Goal: Task Accomplishment & Management: Use online tool/utility

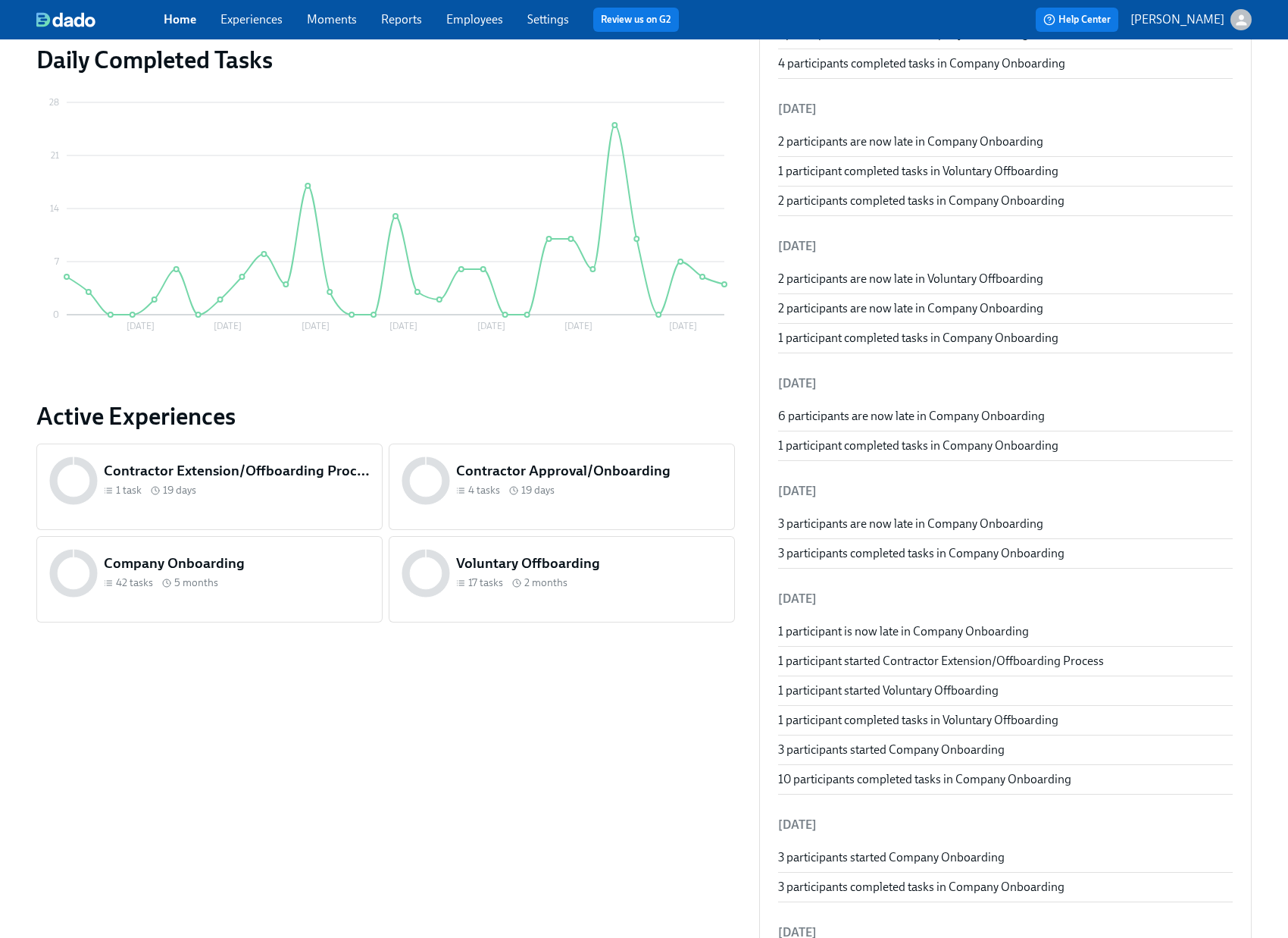
scroll to position [317, 0]
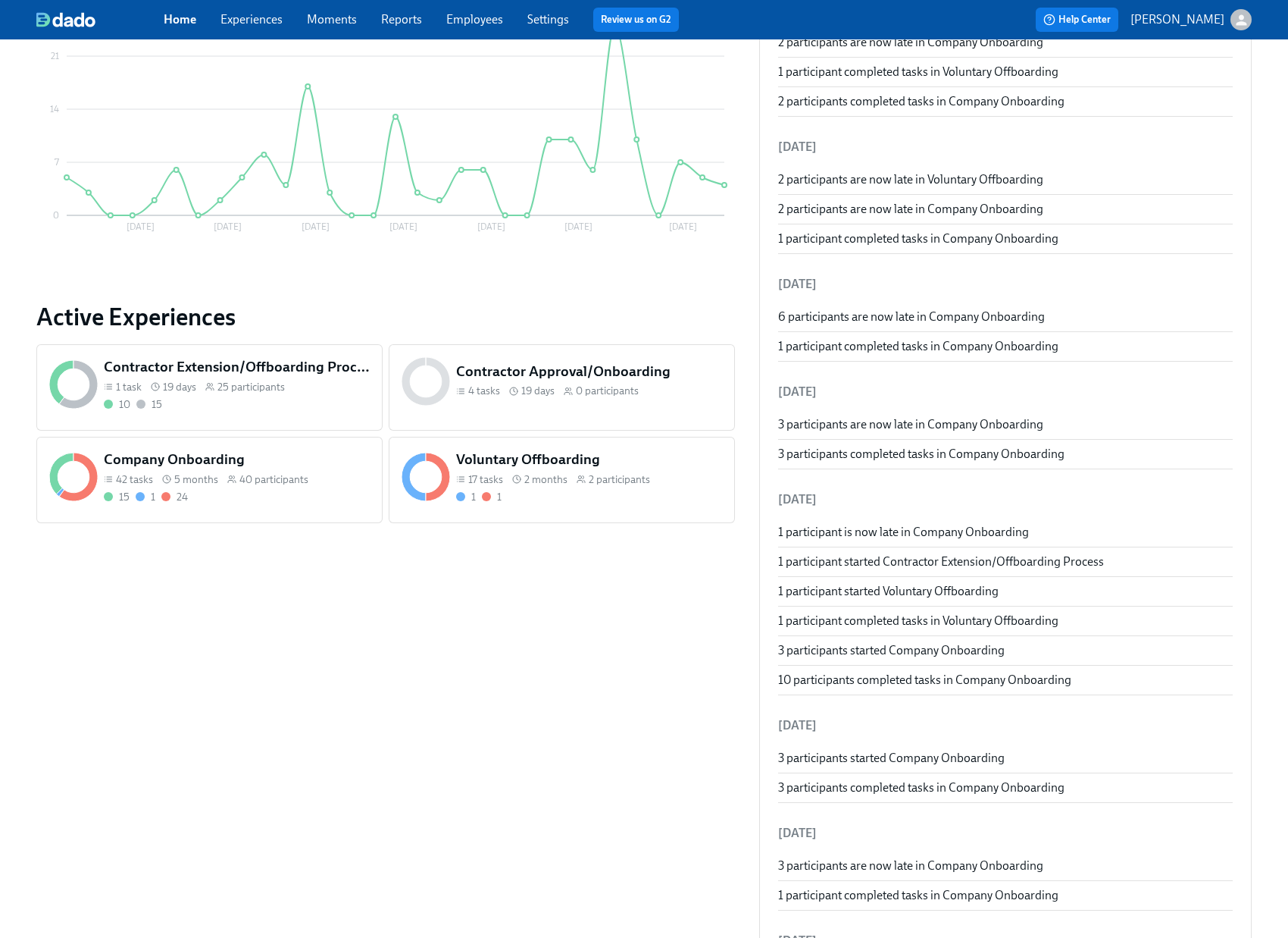
click at [313, 454] on h5 "Company Onboarding" at bounding box center [237, 459] width 266 height 19
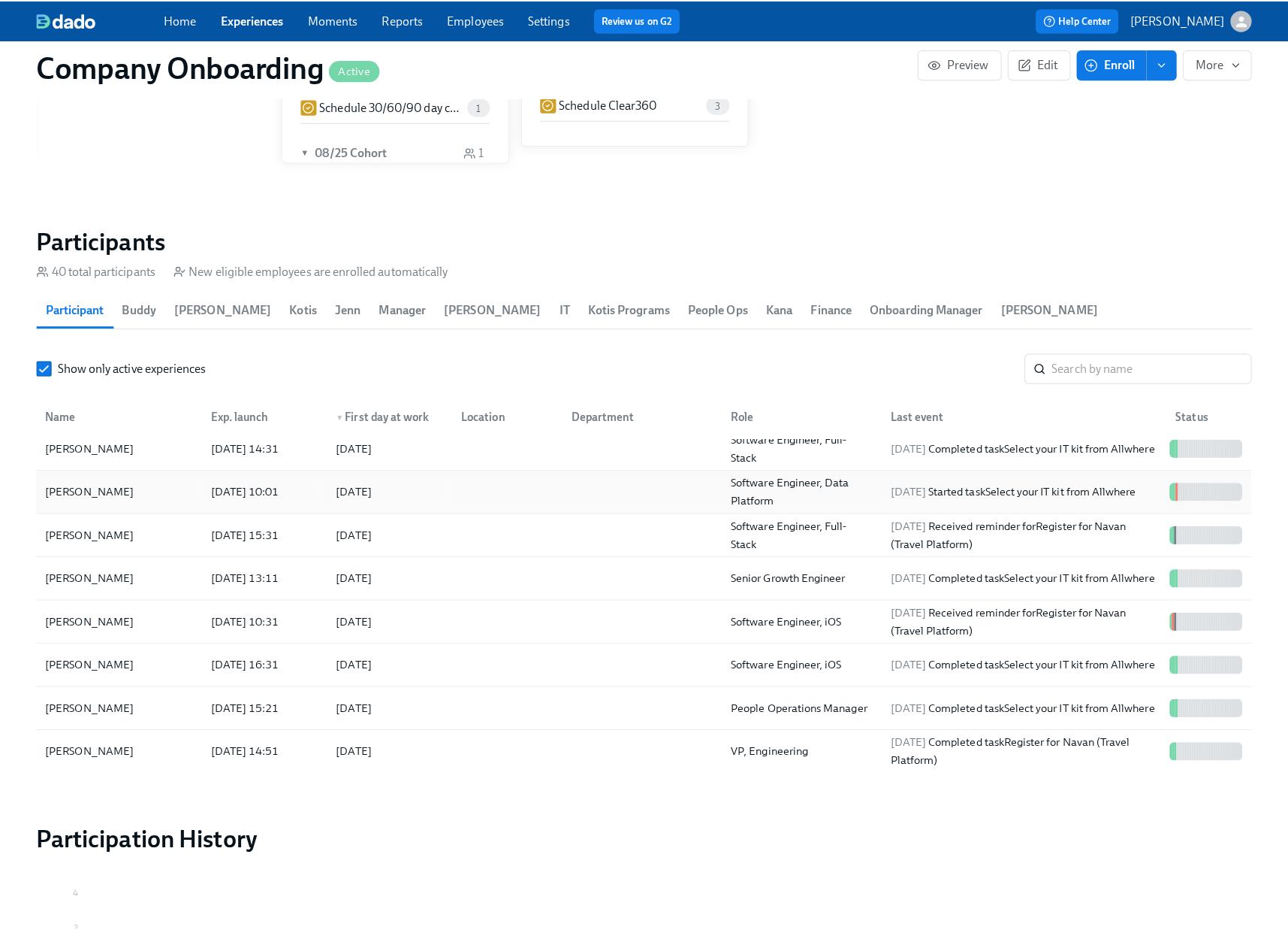
scroll to position [29, 0]
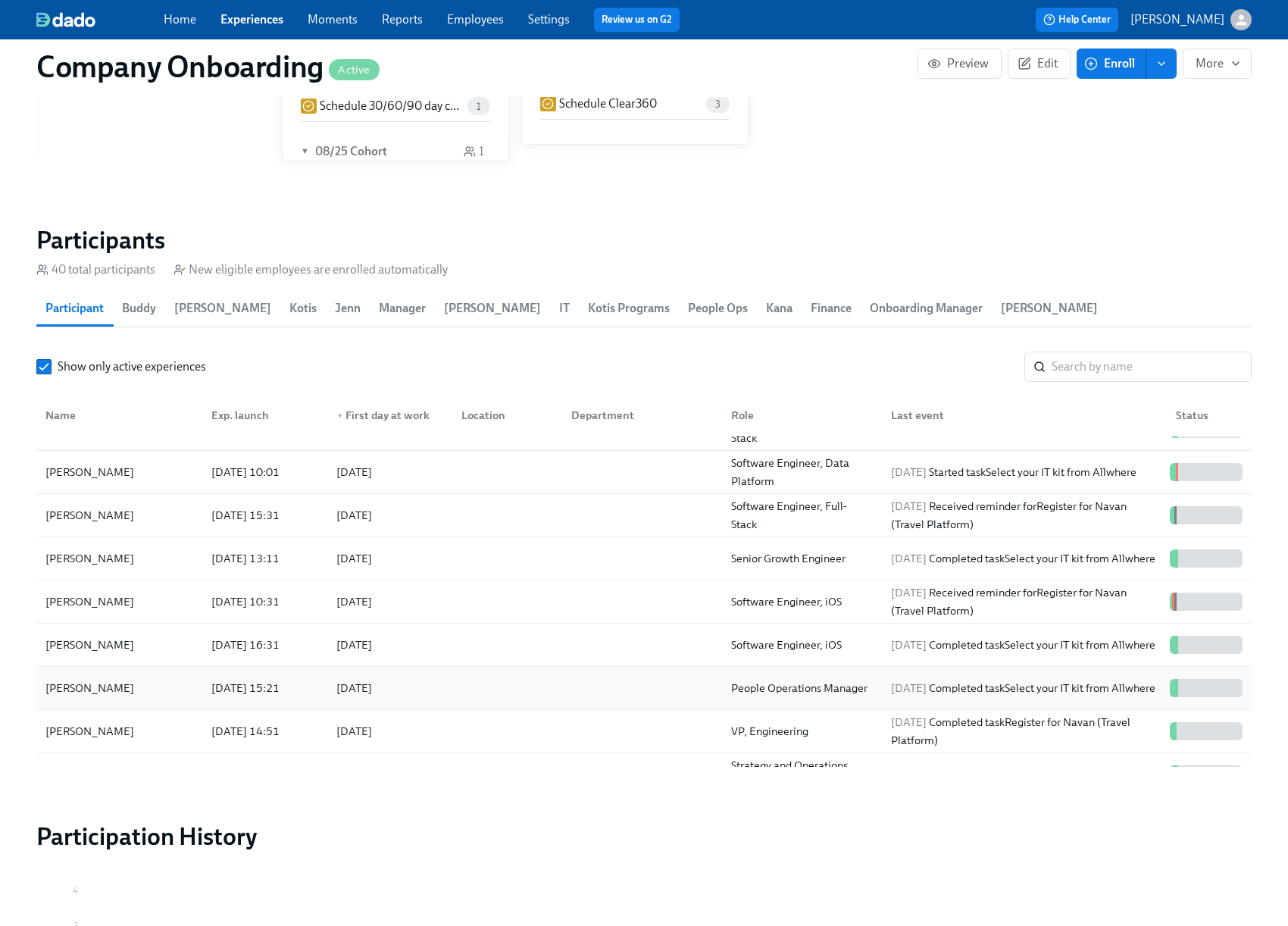
click at [515, 691] on div at bounding box center [504, 688] width 110 height 31
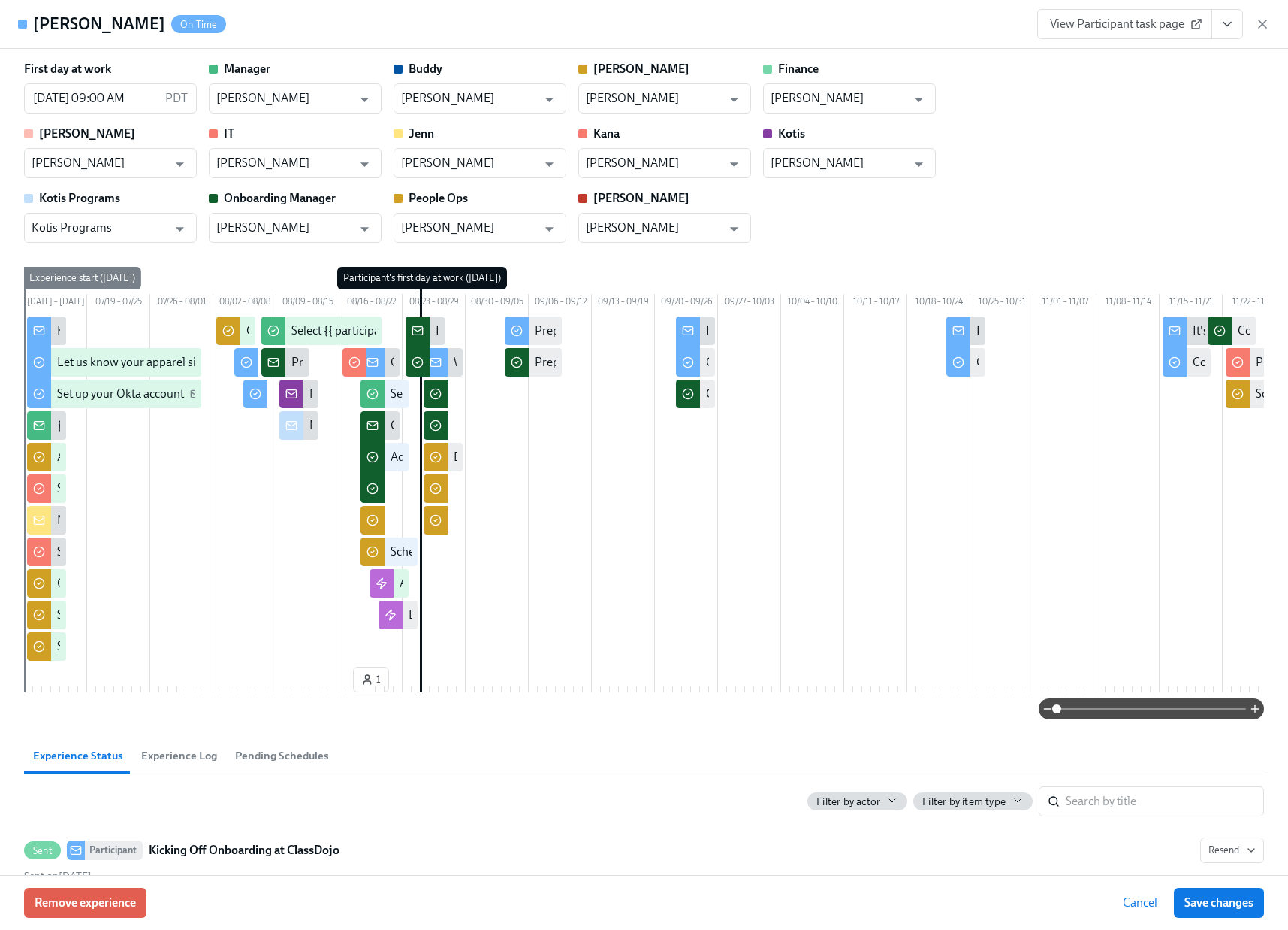
click at [1220, 26] on icon "View task page" at bounding box center [1227, 24] width 15 height 15
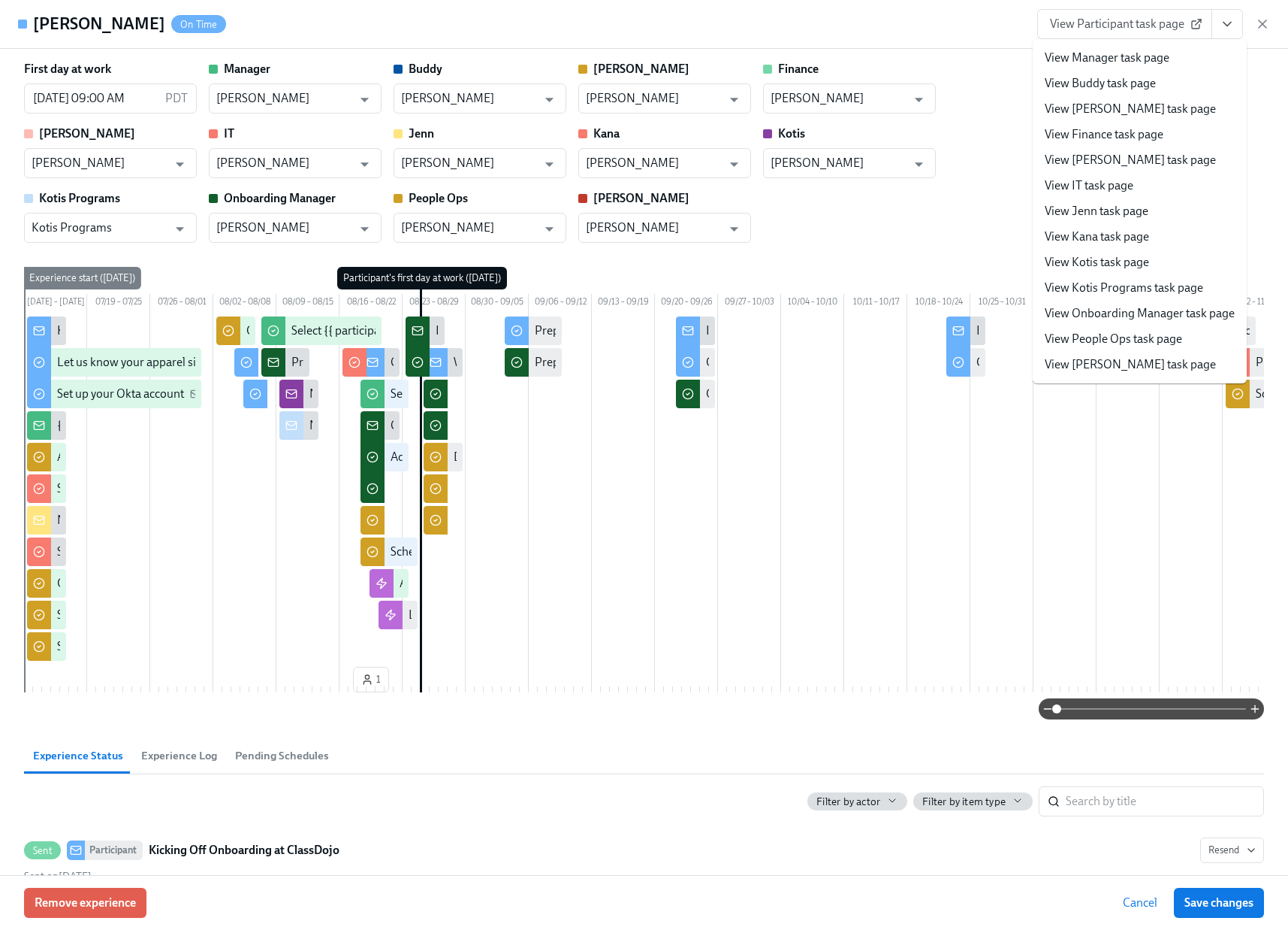
click at [1092, 334] on link "View People Ops task page" at bounding box center [1114, 339] width 138 height 17
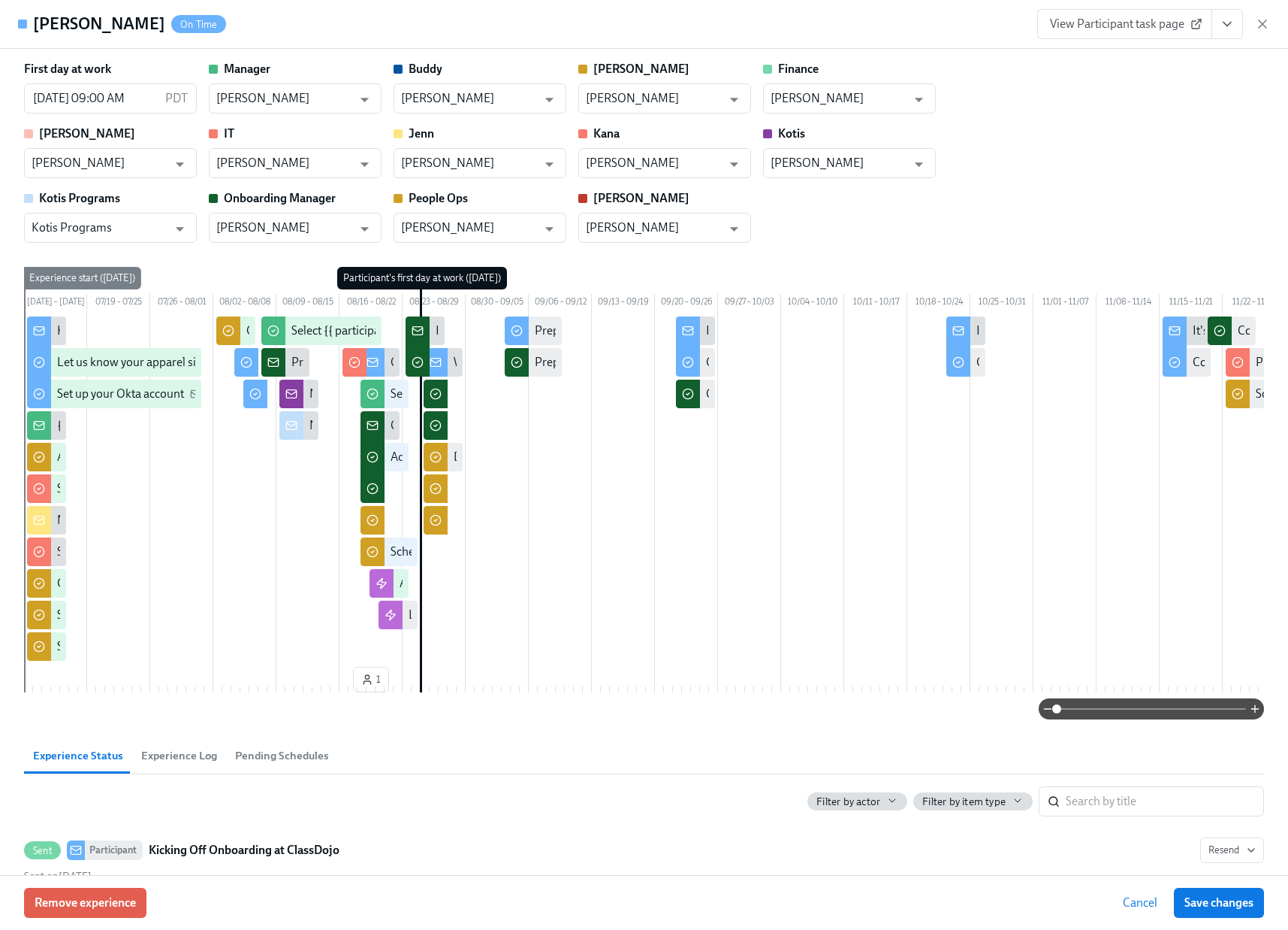
scroll to position [0, 43412]
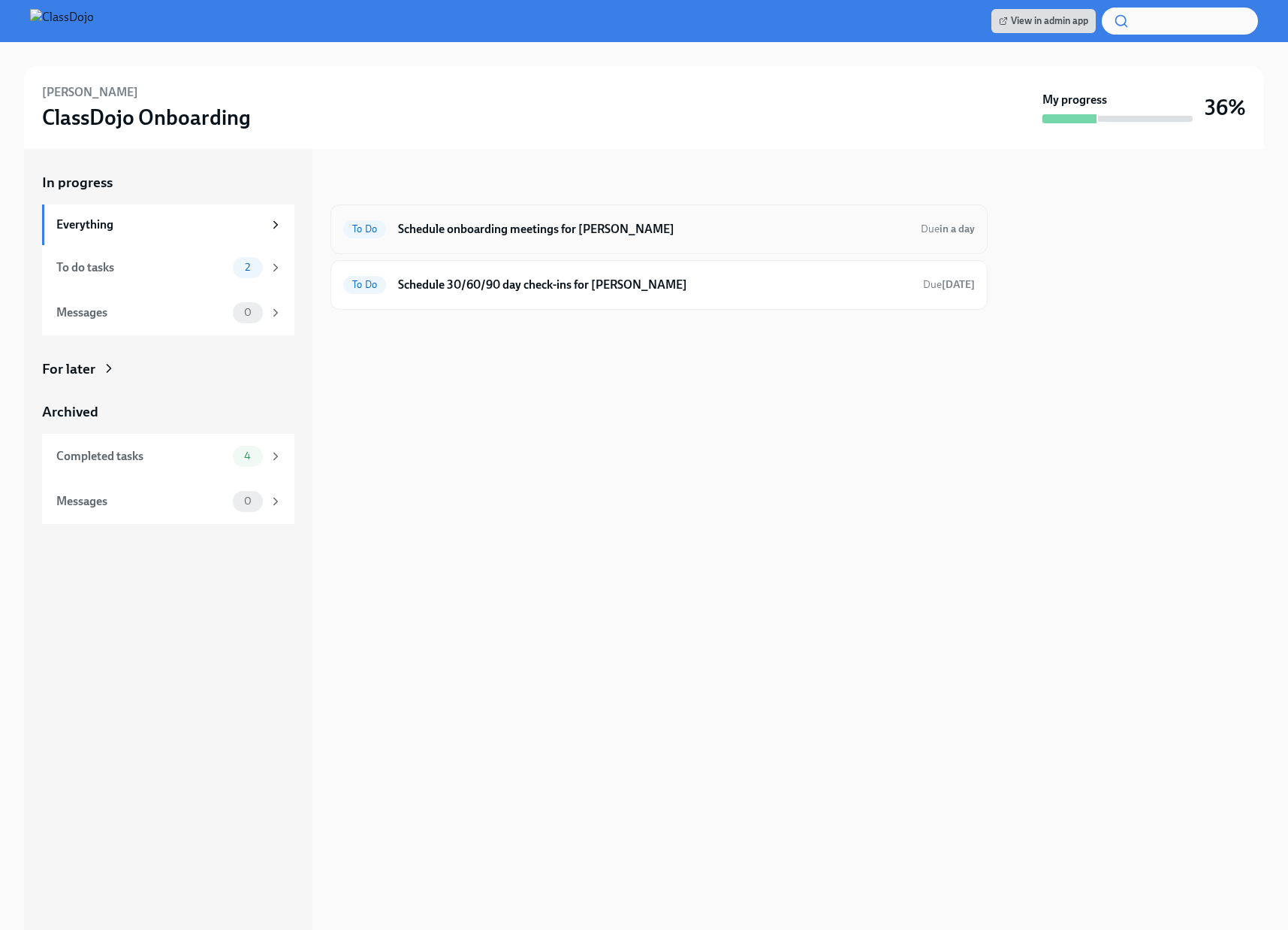
click at [766, 233] on h6 "Schedule onboarding meetings for [PERSON_NAME]" at bounding box center [654, 229] width 511 height 17
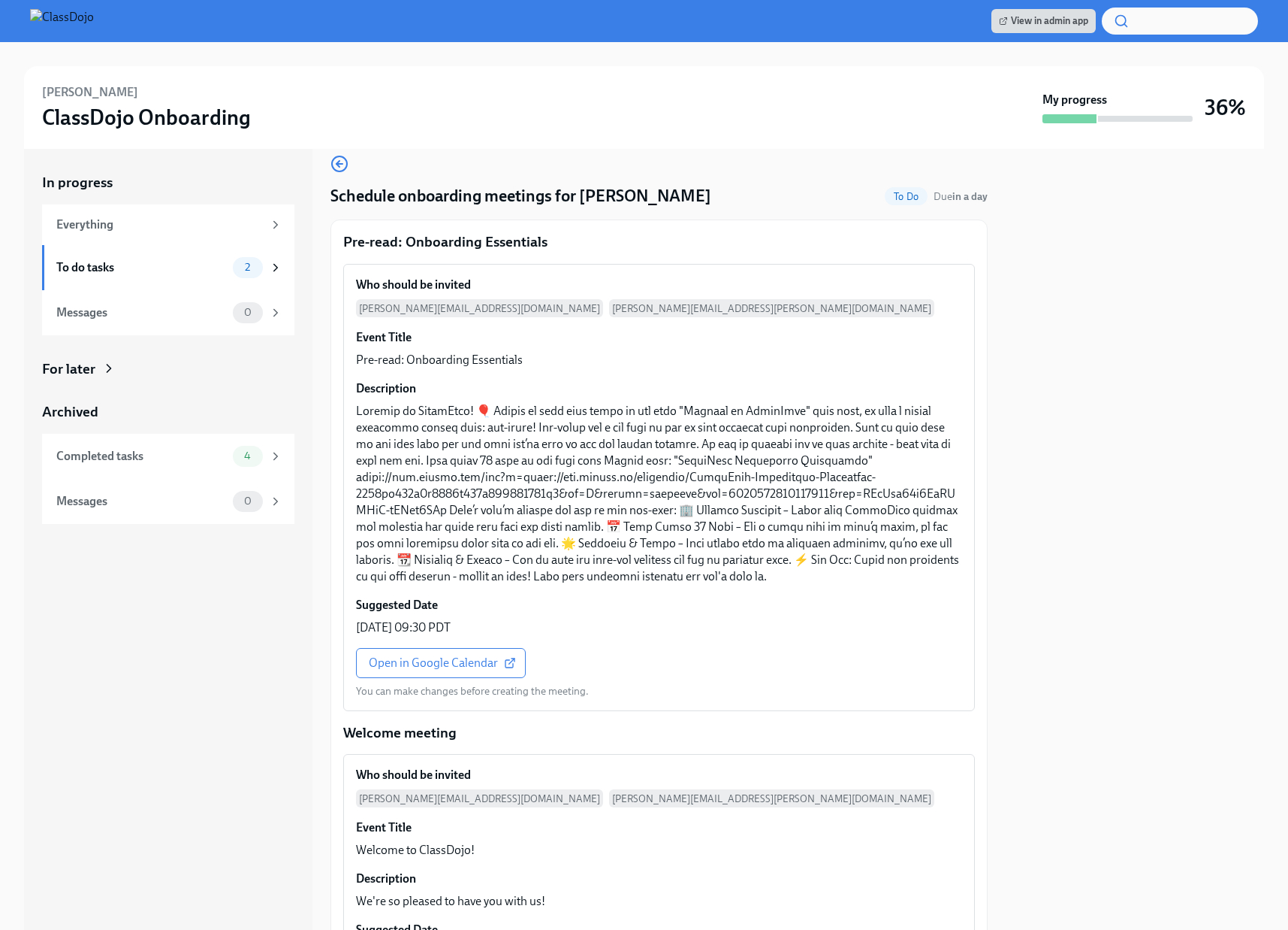
scroll to position [27, 0]
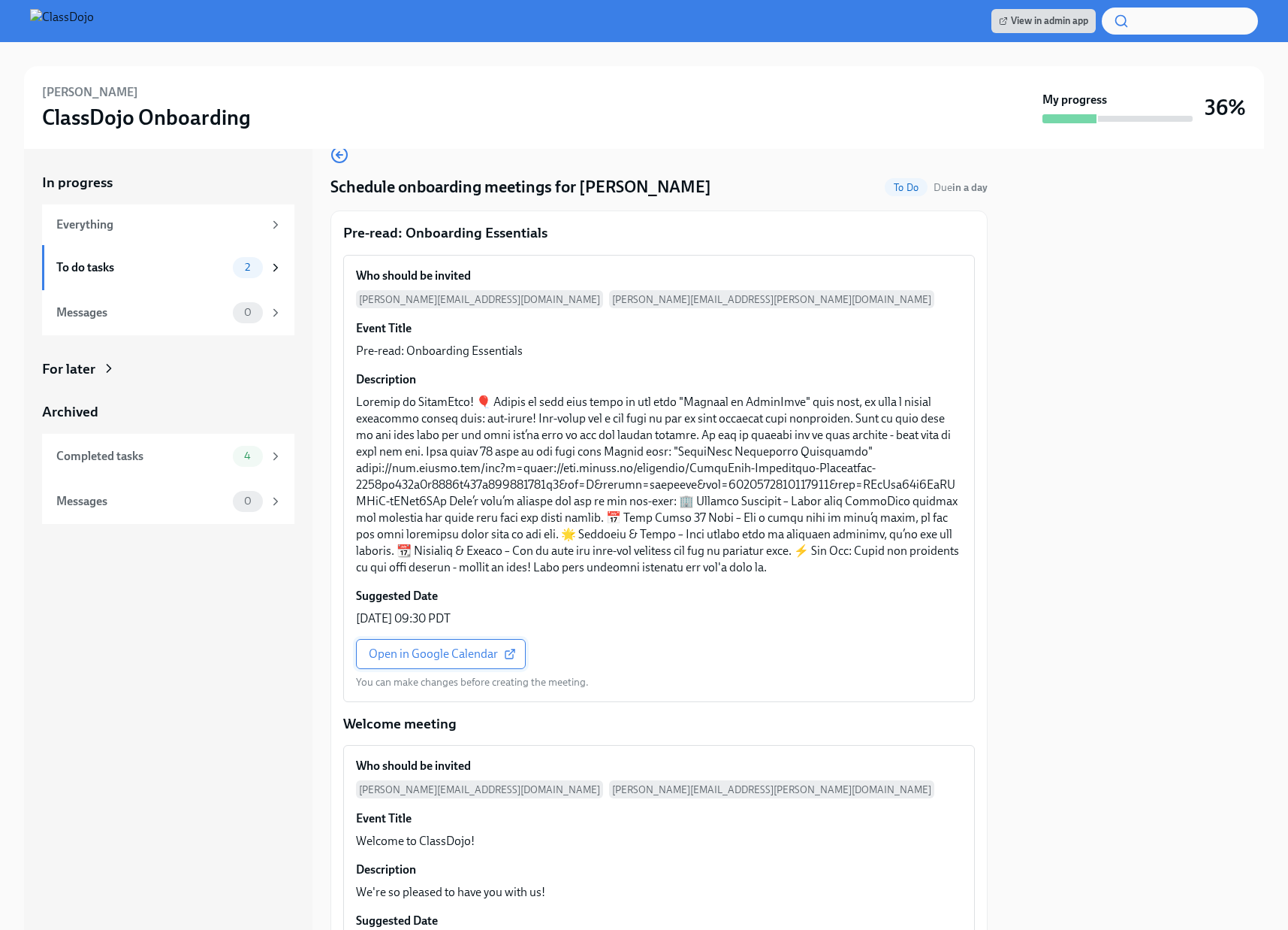
click at [414, 656] on span "Open in Google Calendar" at bounding box center [441, 654] width 144 height 15
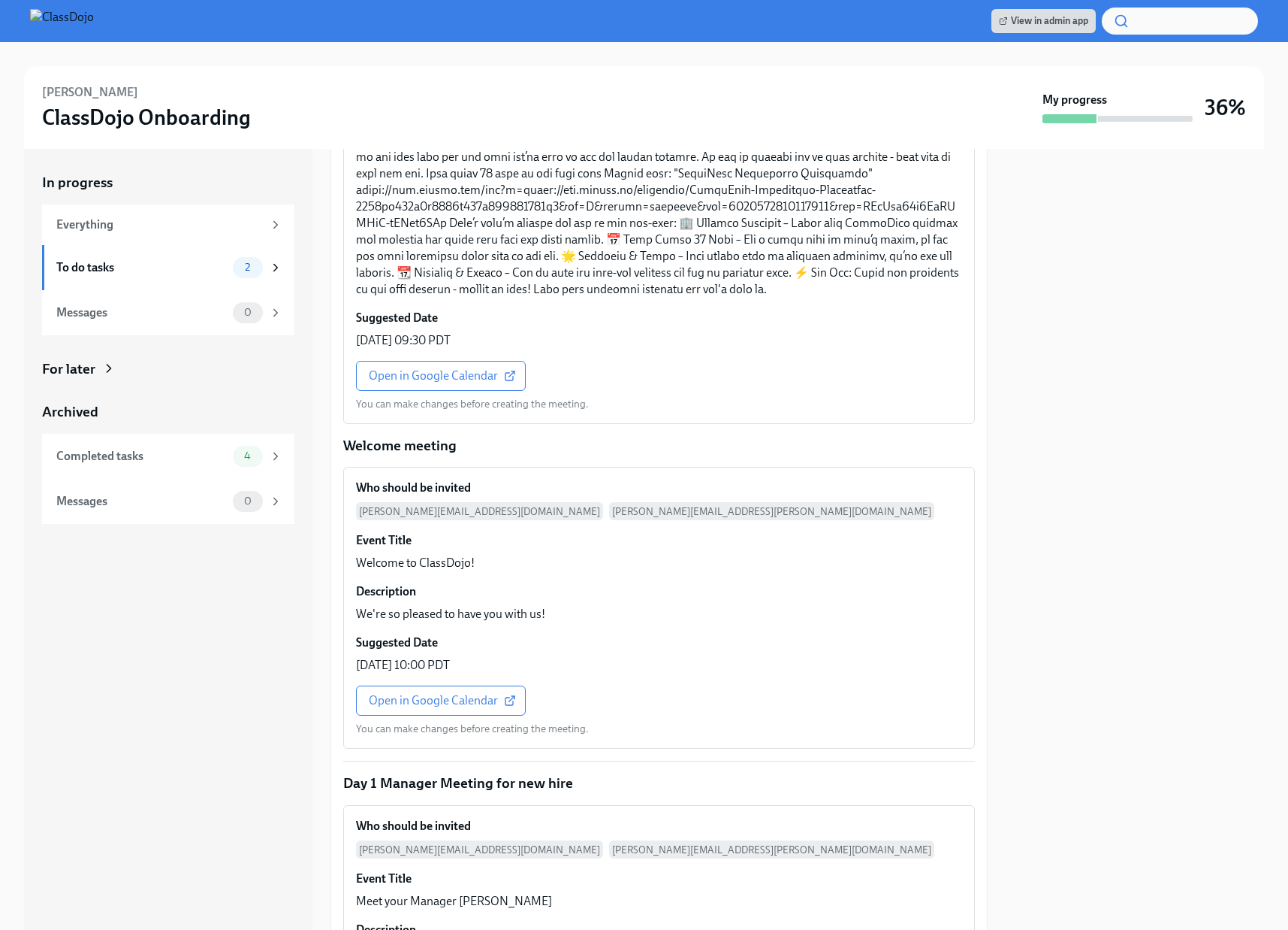
scroll to position [393, 0]
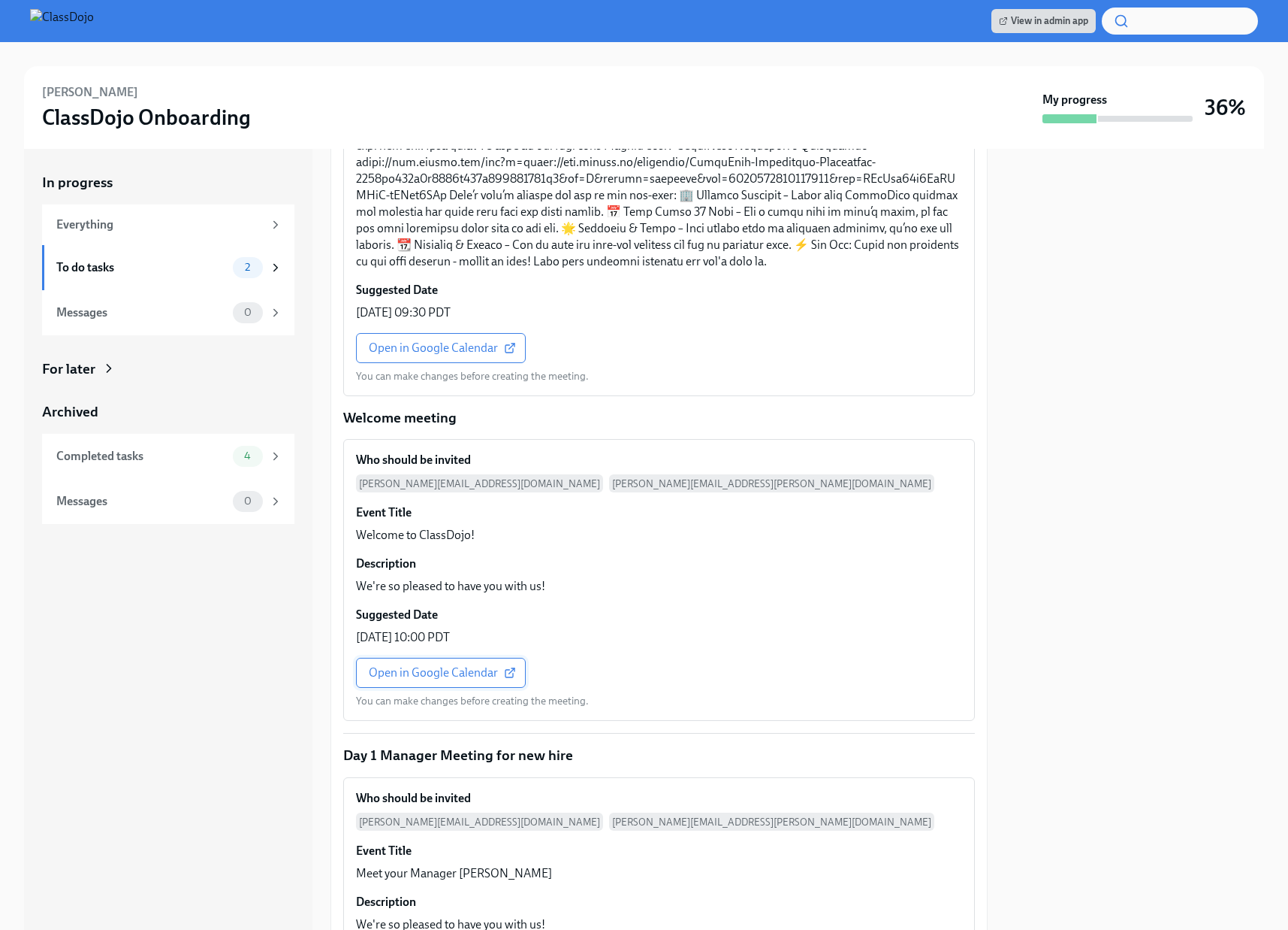
click at [431, 675] on span "Open in Google Calendar" at bounding box center [441, 672] width 144 height 15
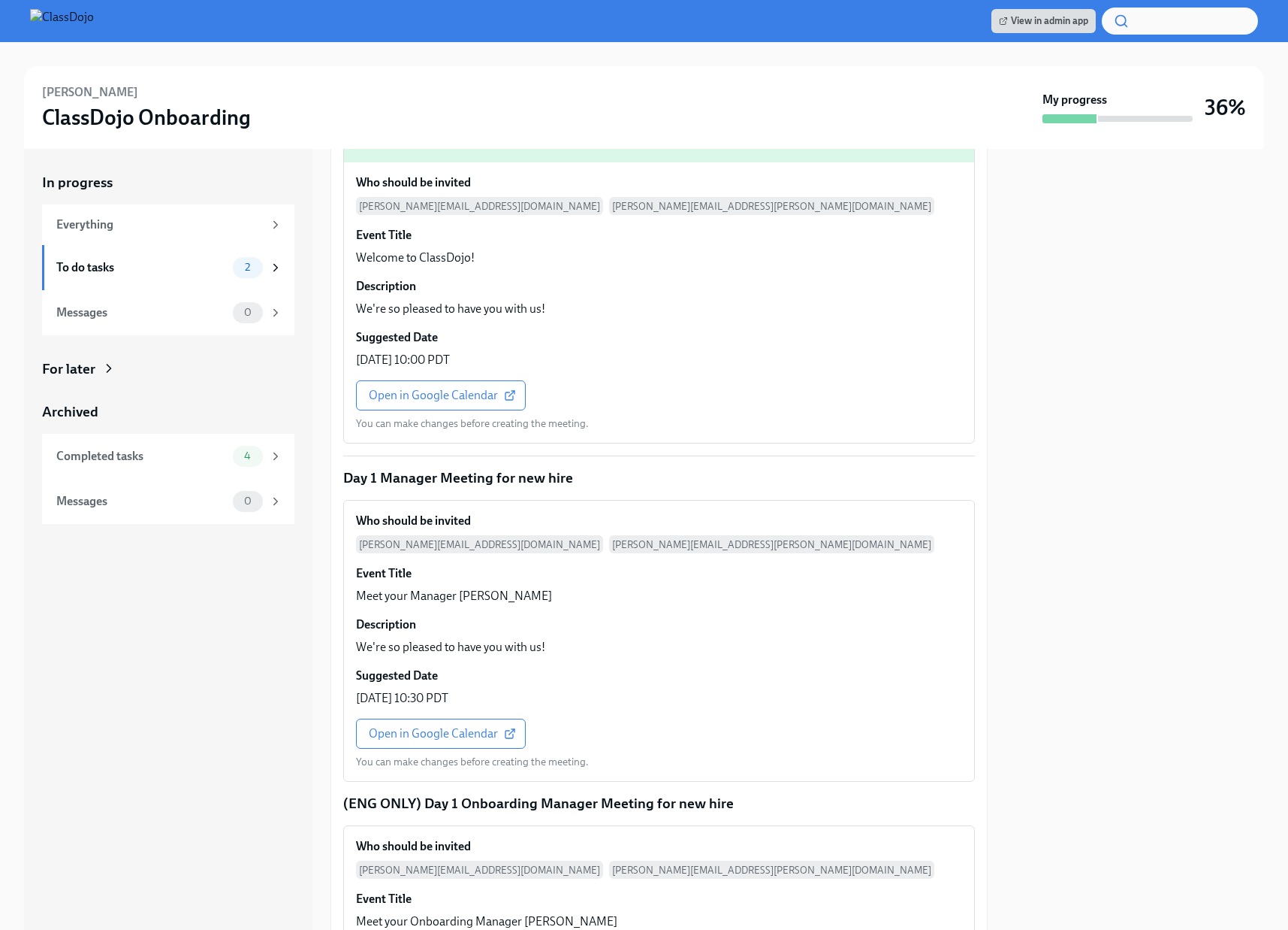
scroll to position [809, 0]
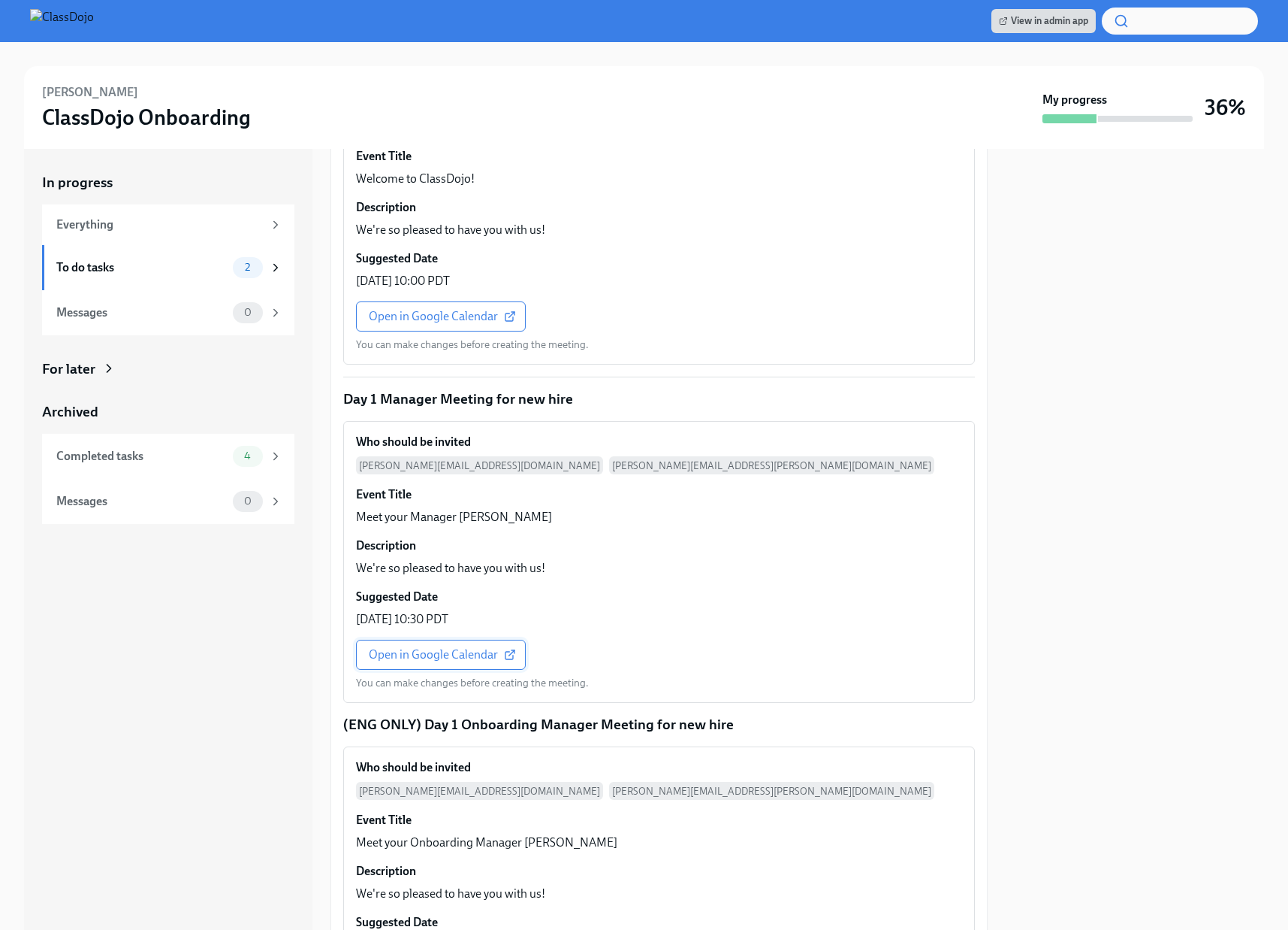
click at [417, 660] on span "Open in Google Calendar" at bounding box center [441, 655] width 144 height 15
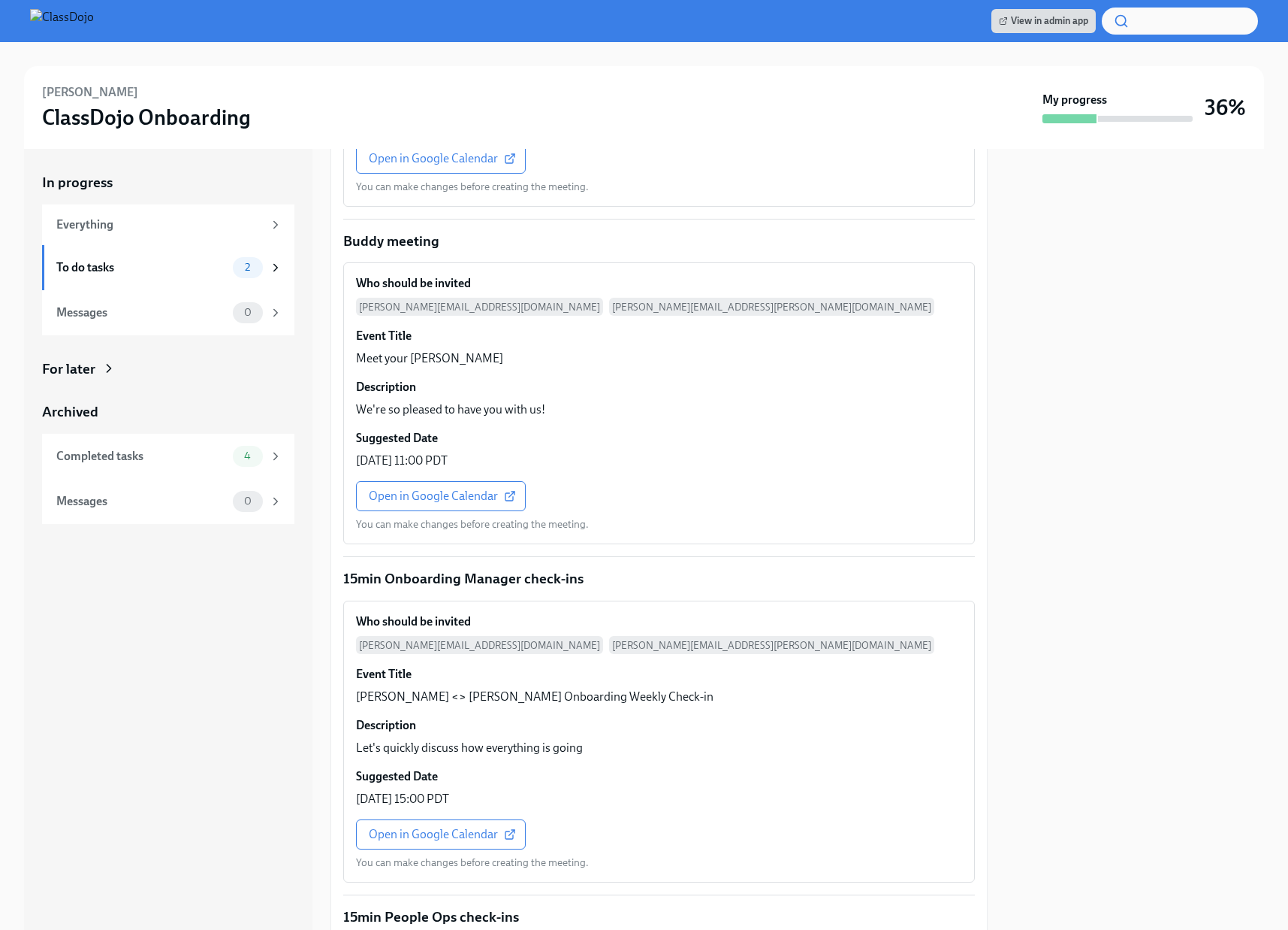
scroll to position [1642, 0]
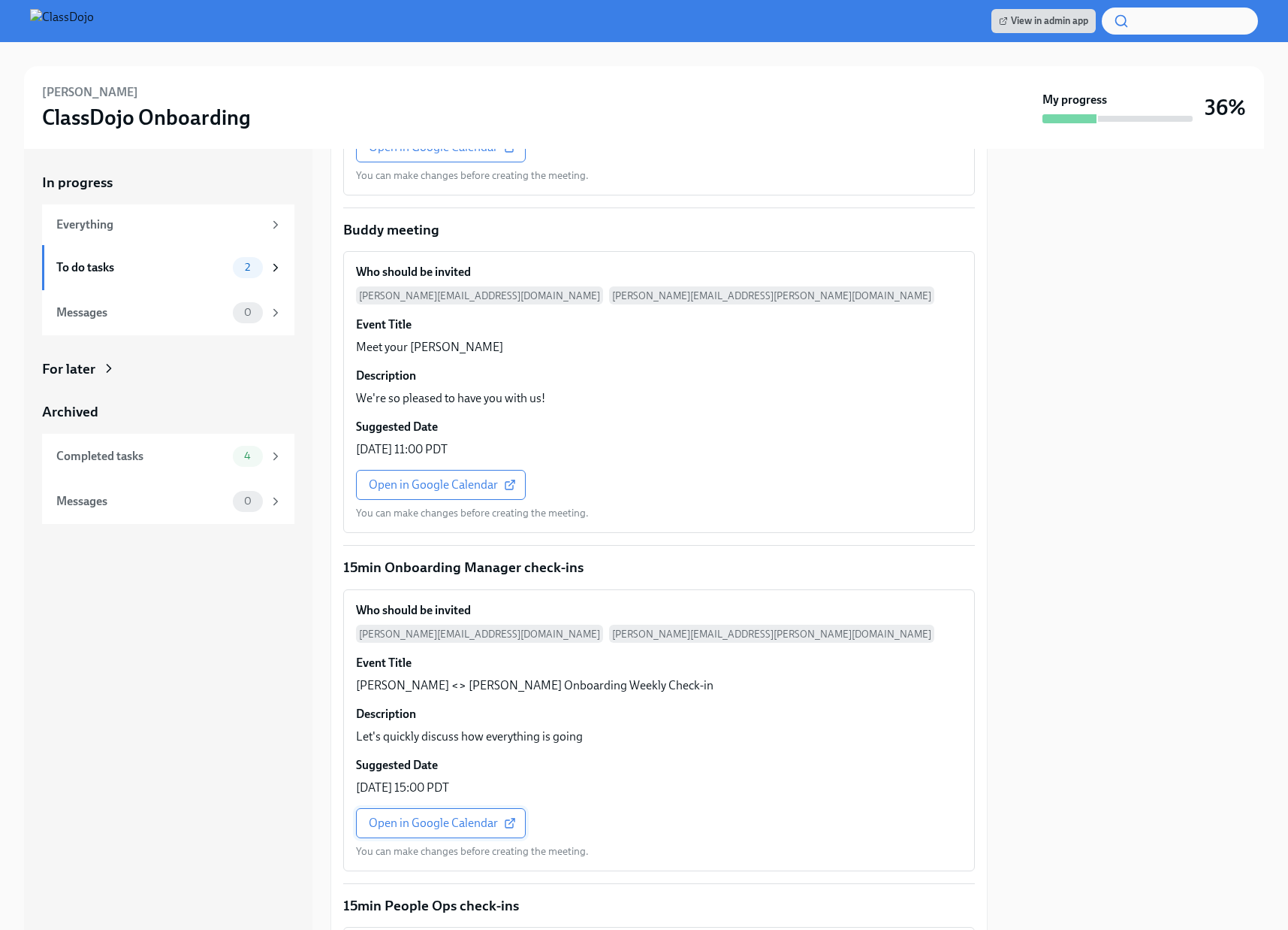
click at [430, 820] on span "Open in Google Calendar" at bounding box center [441, 823] width 144 height 15
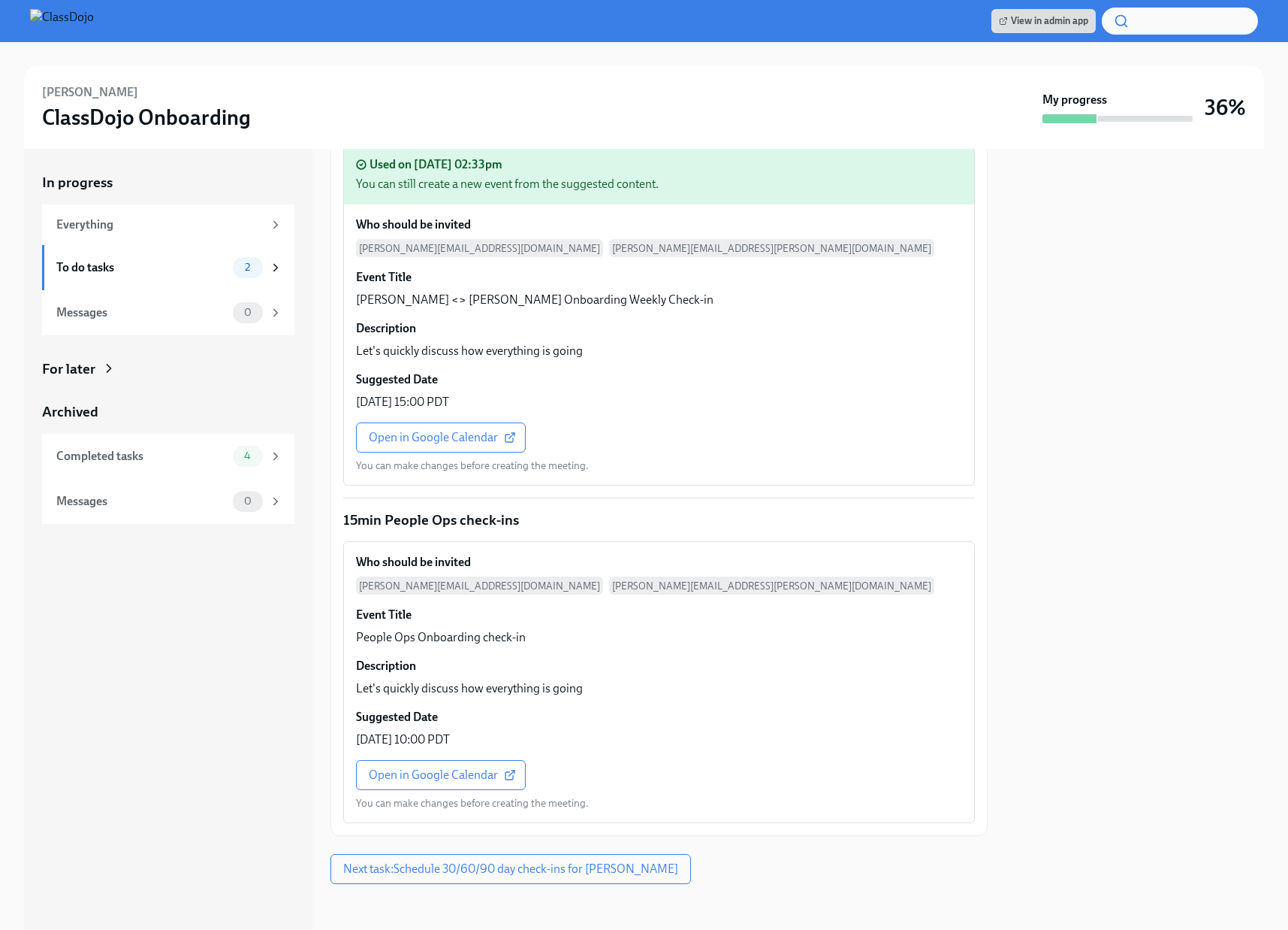
scroll to position [2151, 0]
click at [442, 770] on span "Open in Google Calendar" at bounding box center [441, 772] width 144 height 15
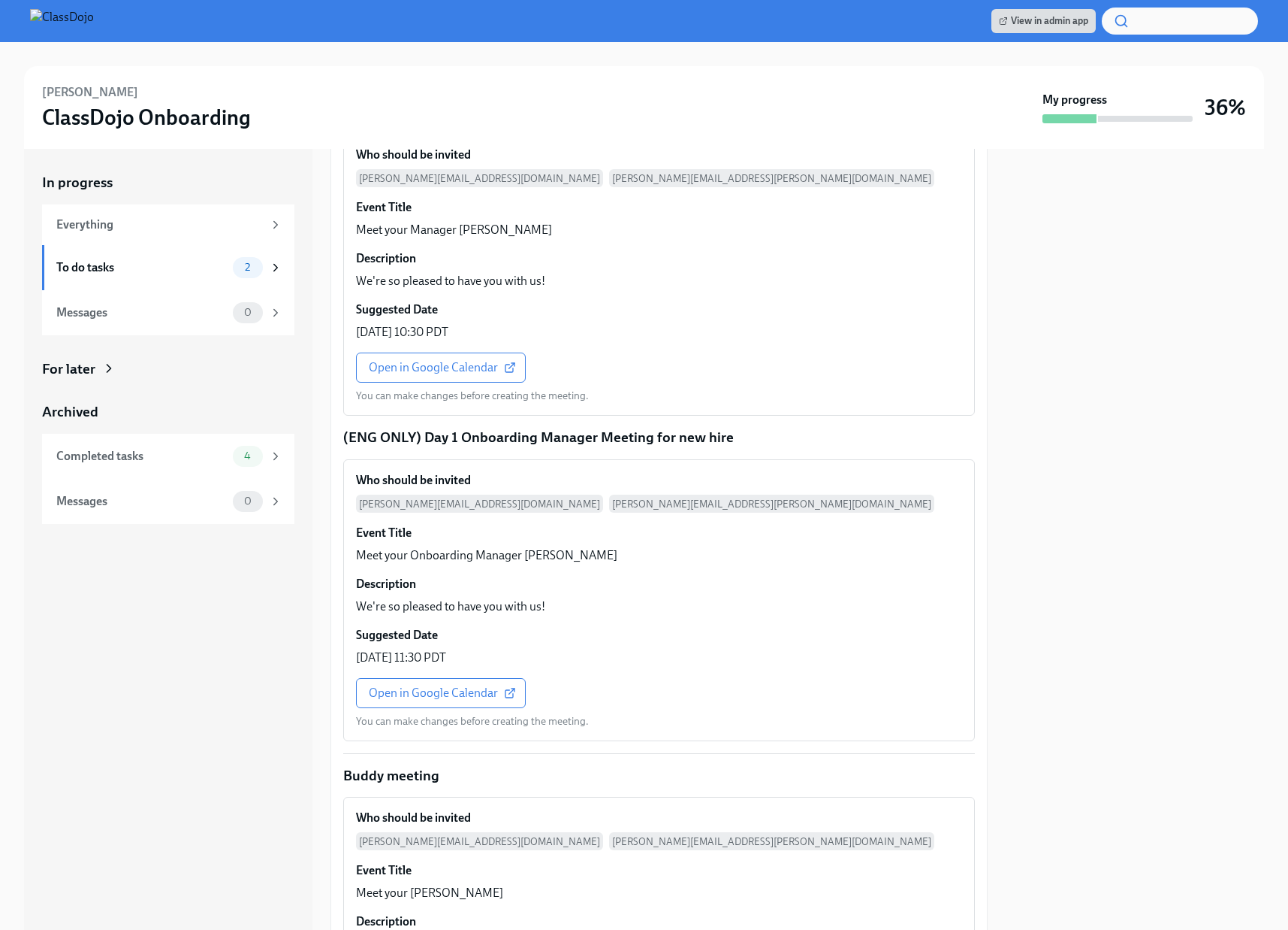
scroll to position [1313, 0]
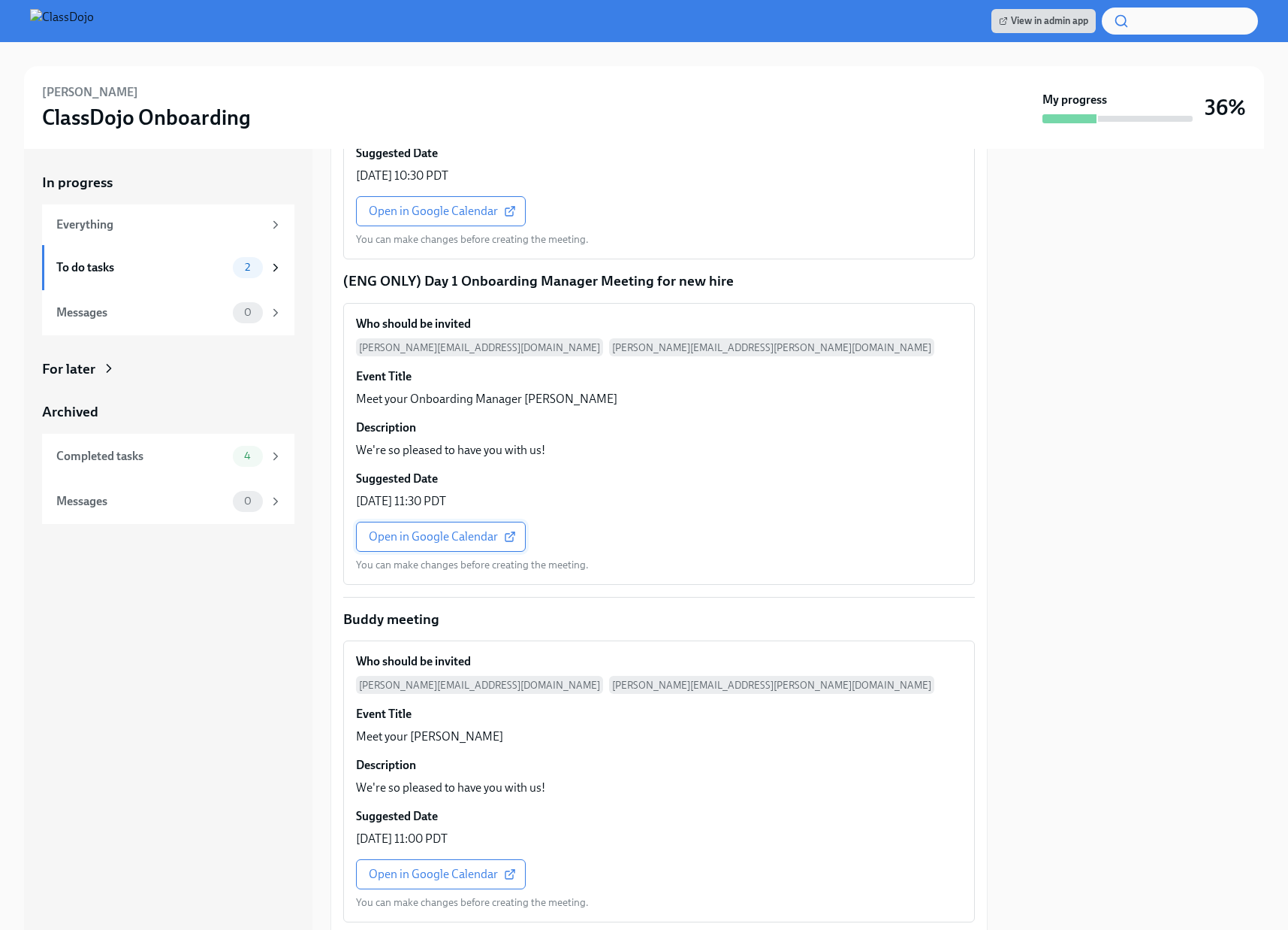
click at [439, 537] on span "Open in Google Calendar" at bounding box center [441, 536] width 144 height 15
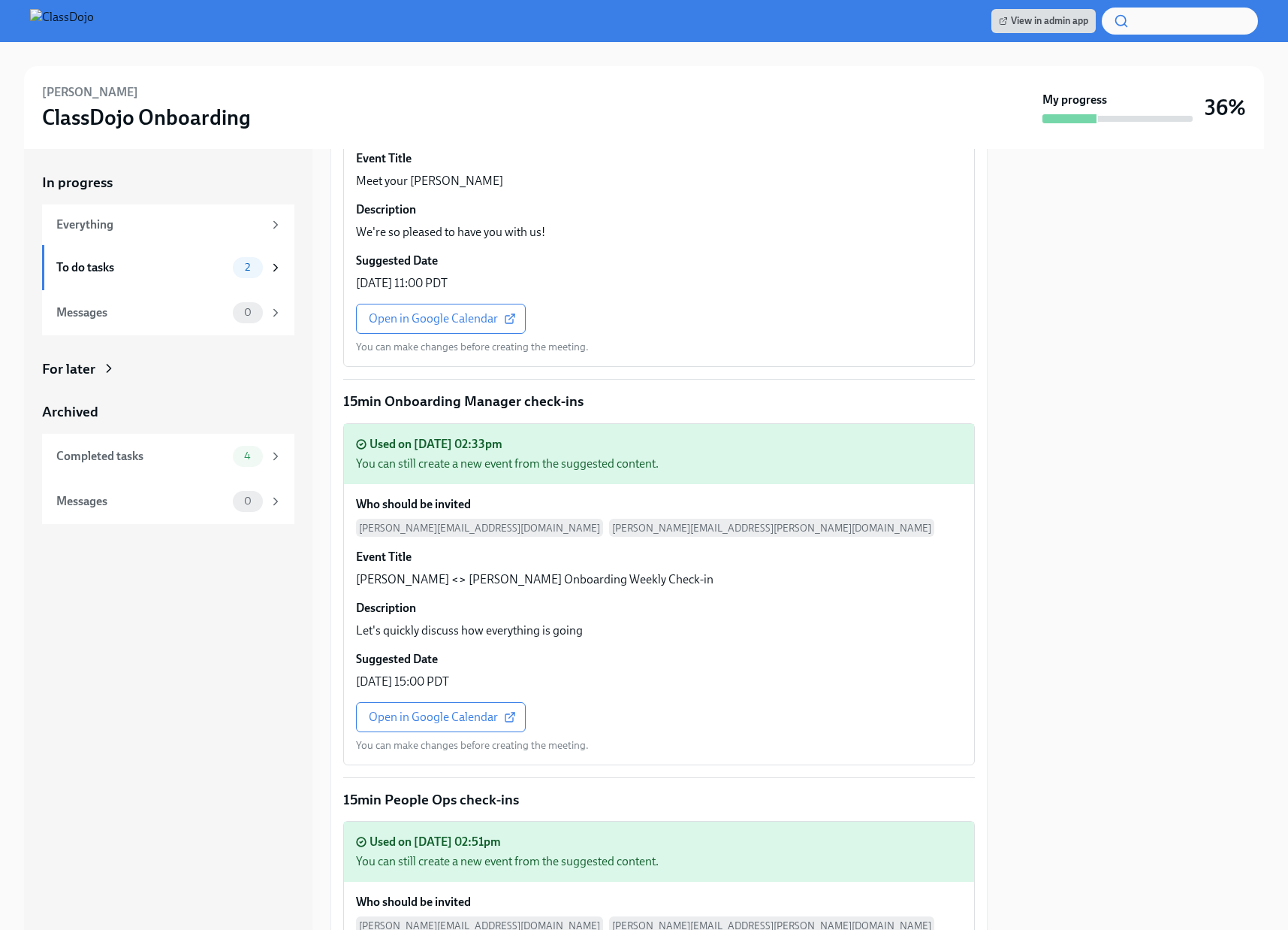
scroll to position [2271, 0]
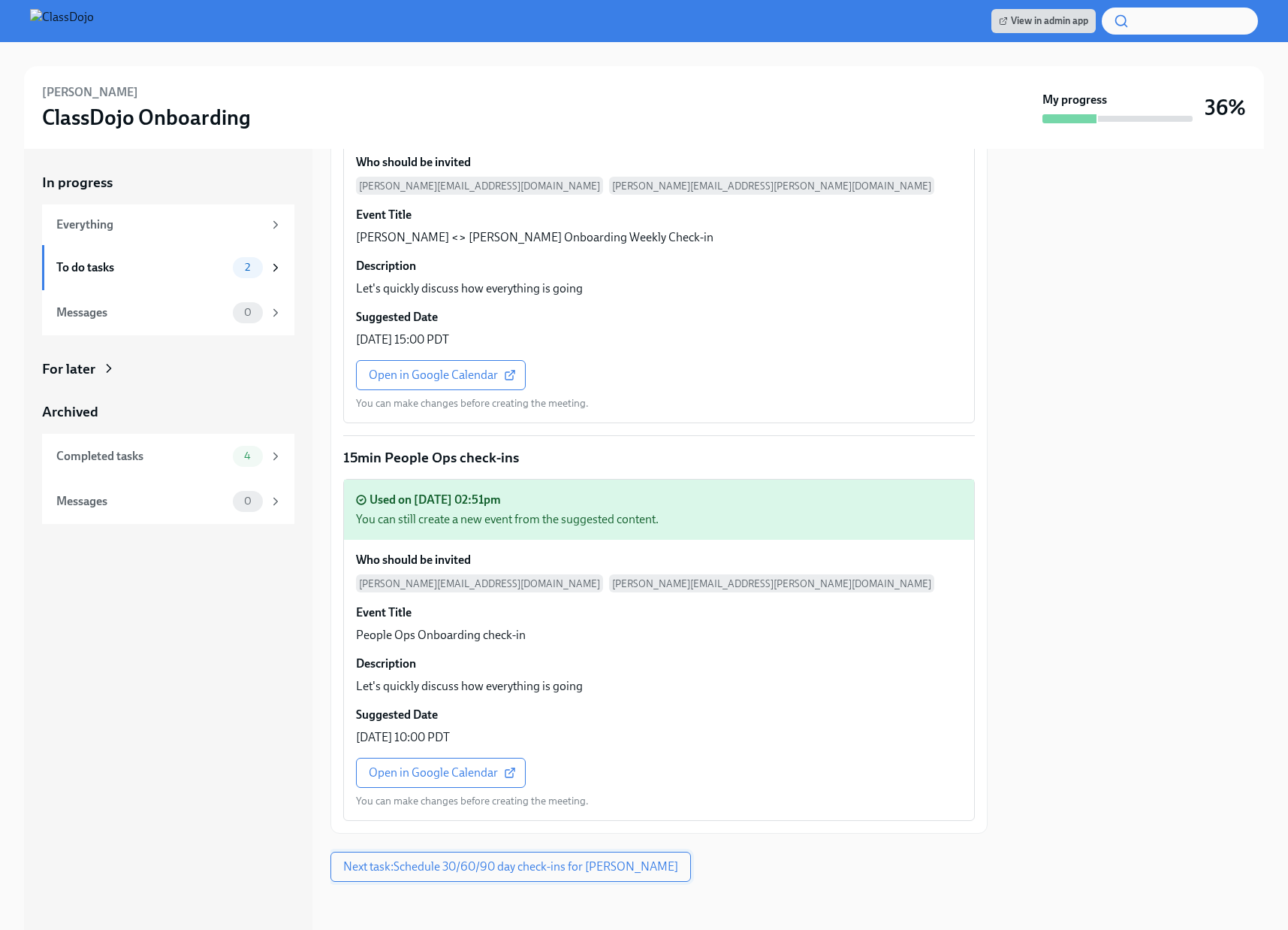
click at [452, 869] on span "Next task : Schedule 30/60/90 day check-ins for Jess Killy" at bounding box center [510, 866] width 335 height 15
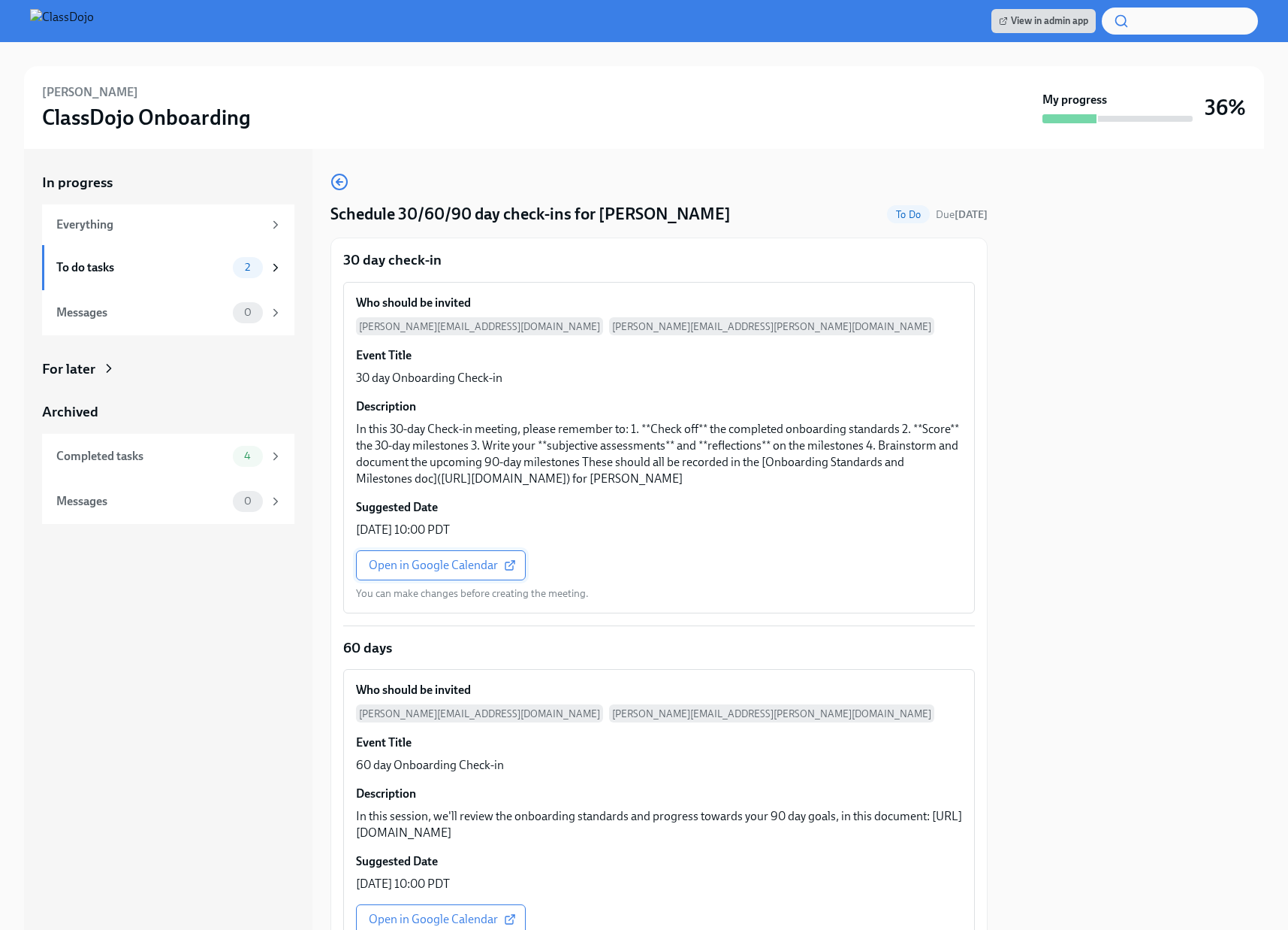
click at [447, 573] on span "Open in Google Calendar" at bounding box center [441, 565] width 144 height 15
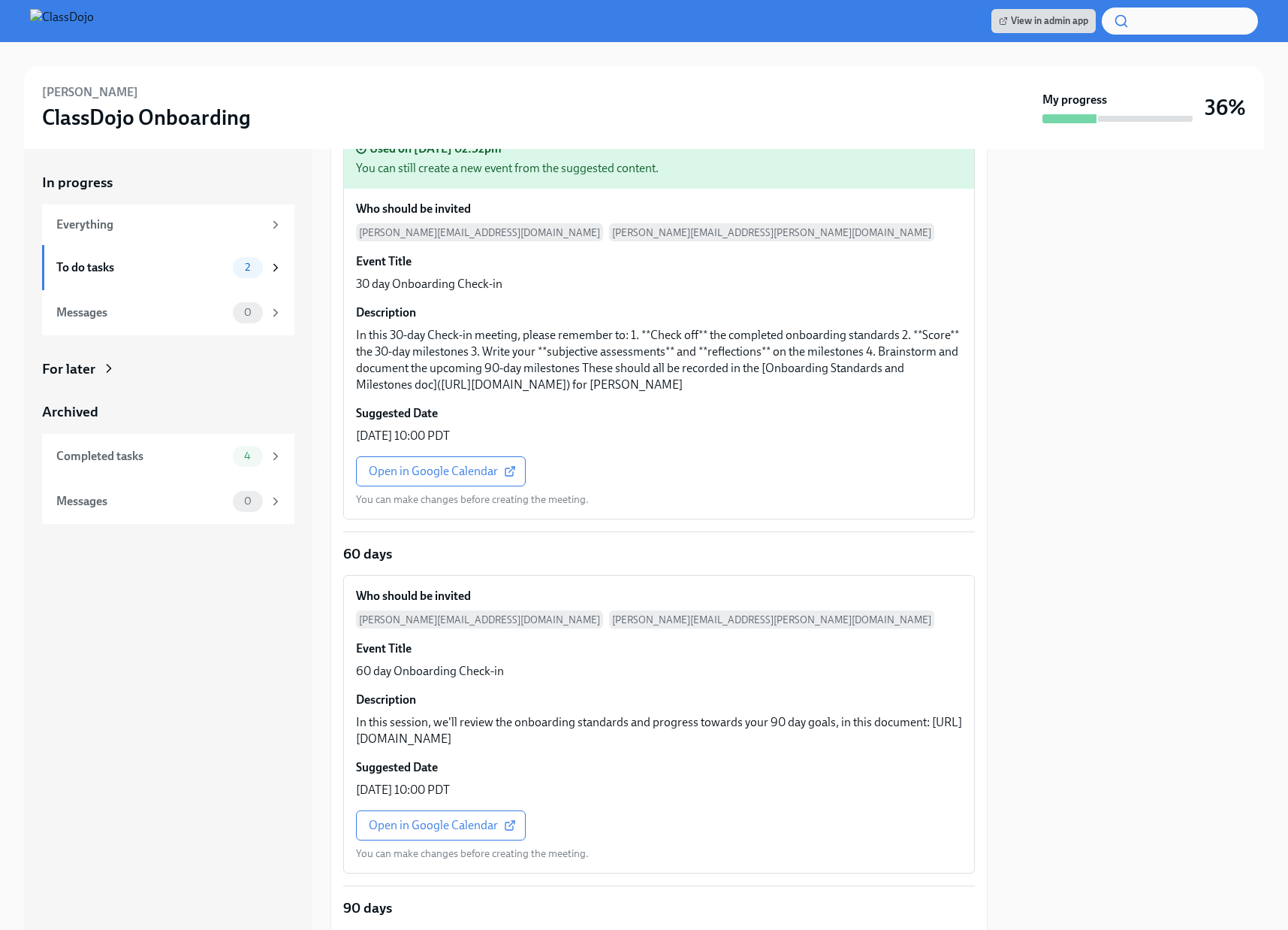
scroll to position [320, 0]
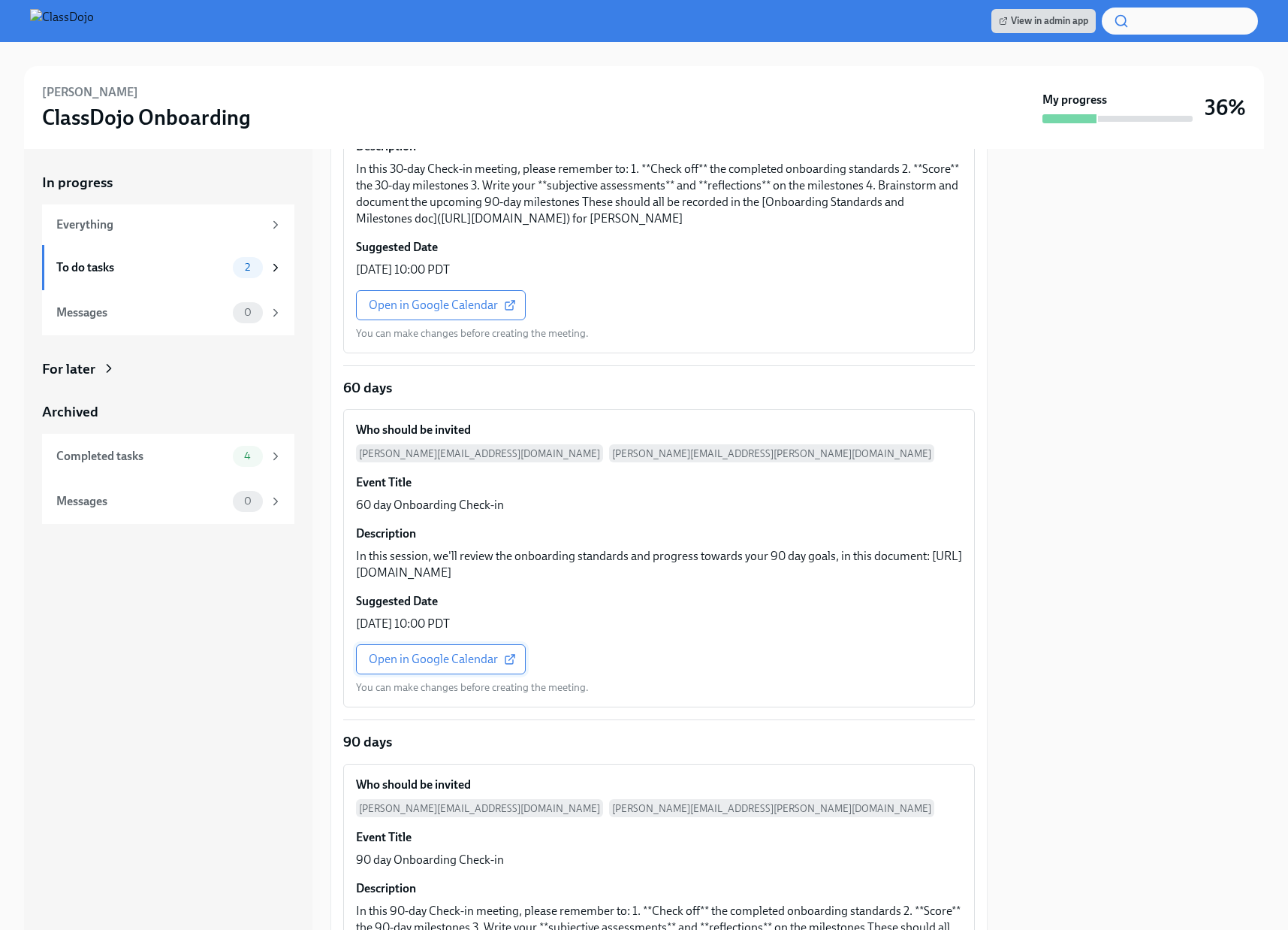
click at [429, 667] on span "Open in Google Calendar" at bounding box center [441, 659] width 144 height 15
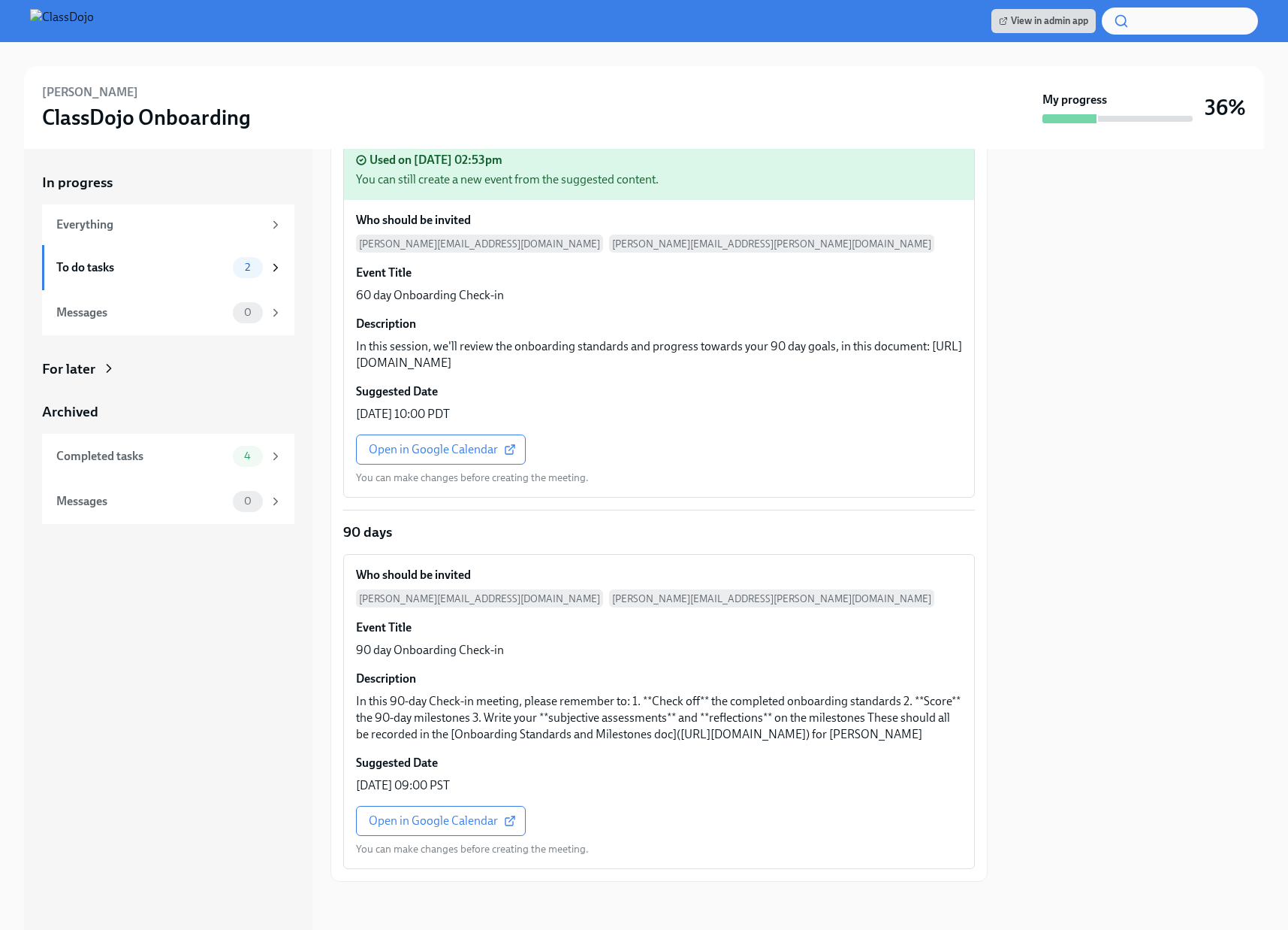
scroll to position [656, 0]
click at [430, 812] on link "Open in Google Calendar" at bounding box center [441, 821] width 170 height 30
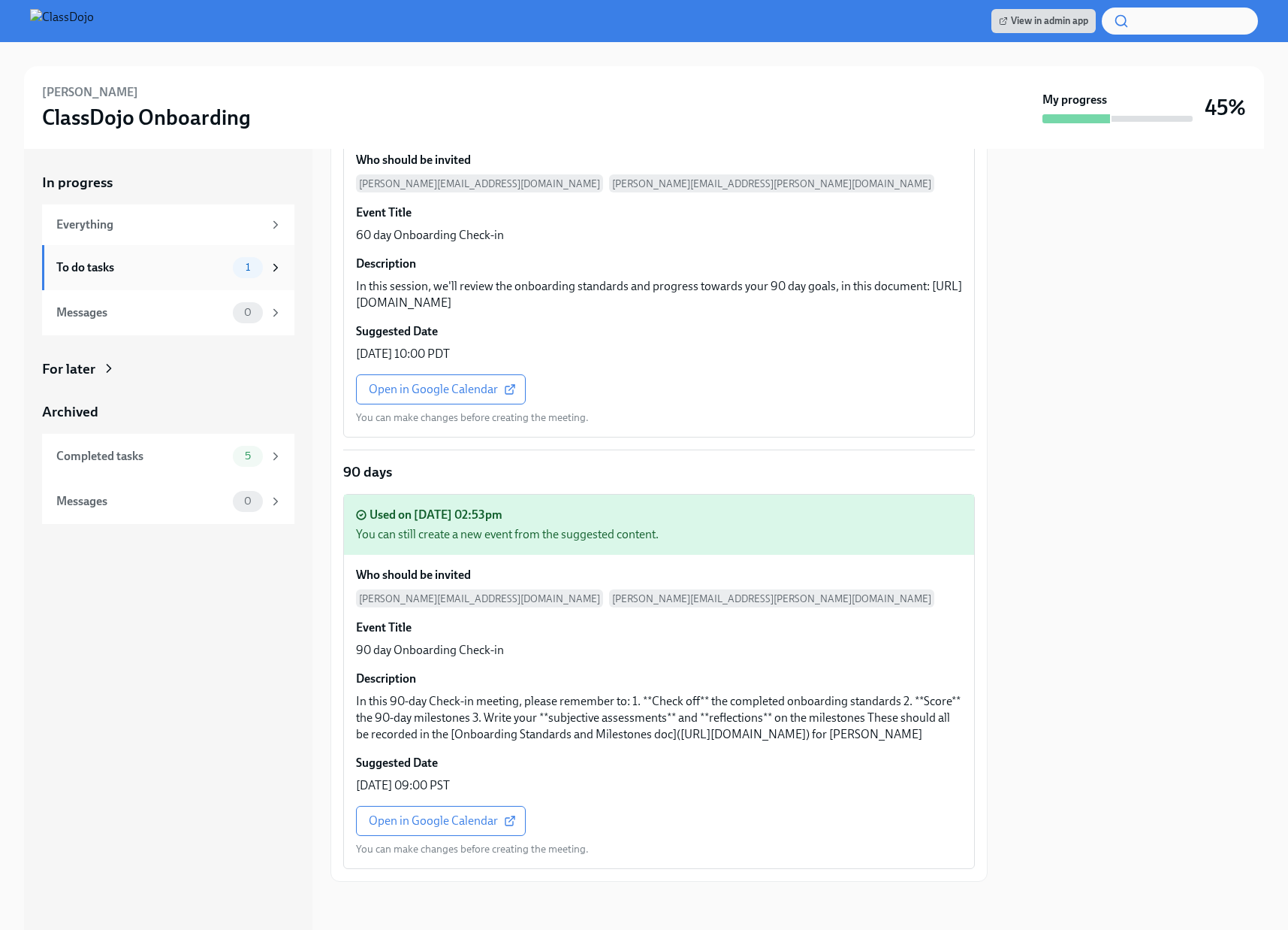
click at [164, 263] on div "To do tasks" at bounding box center [141, 267] width 170 height 17
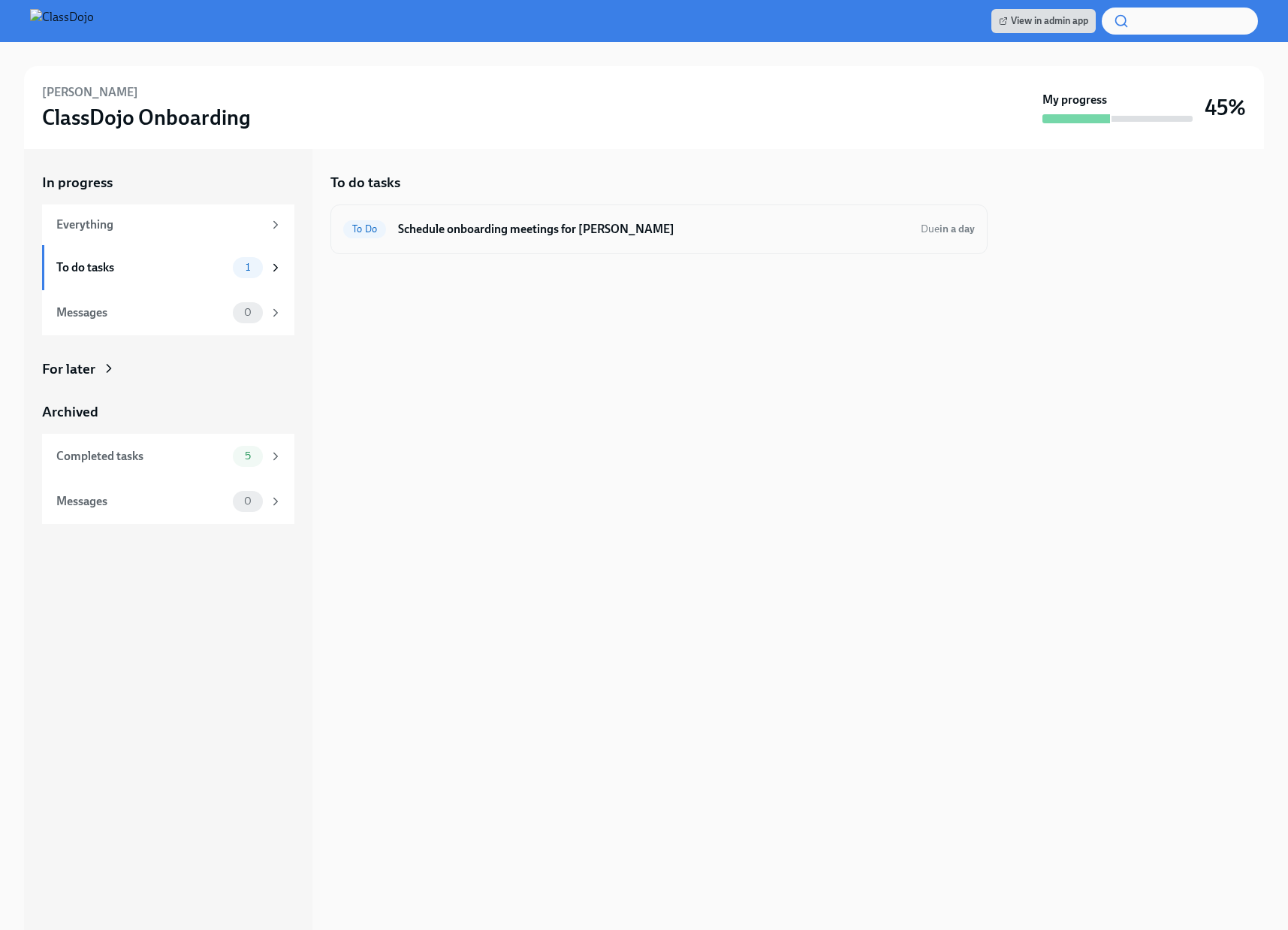
click at [694, 222] on h6 "Schedule onboarding meetings for [PERSON_NAME]" at bounding box center [654, 229] width 511 height 17
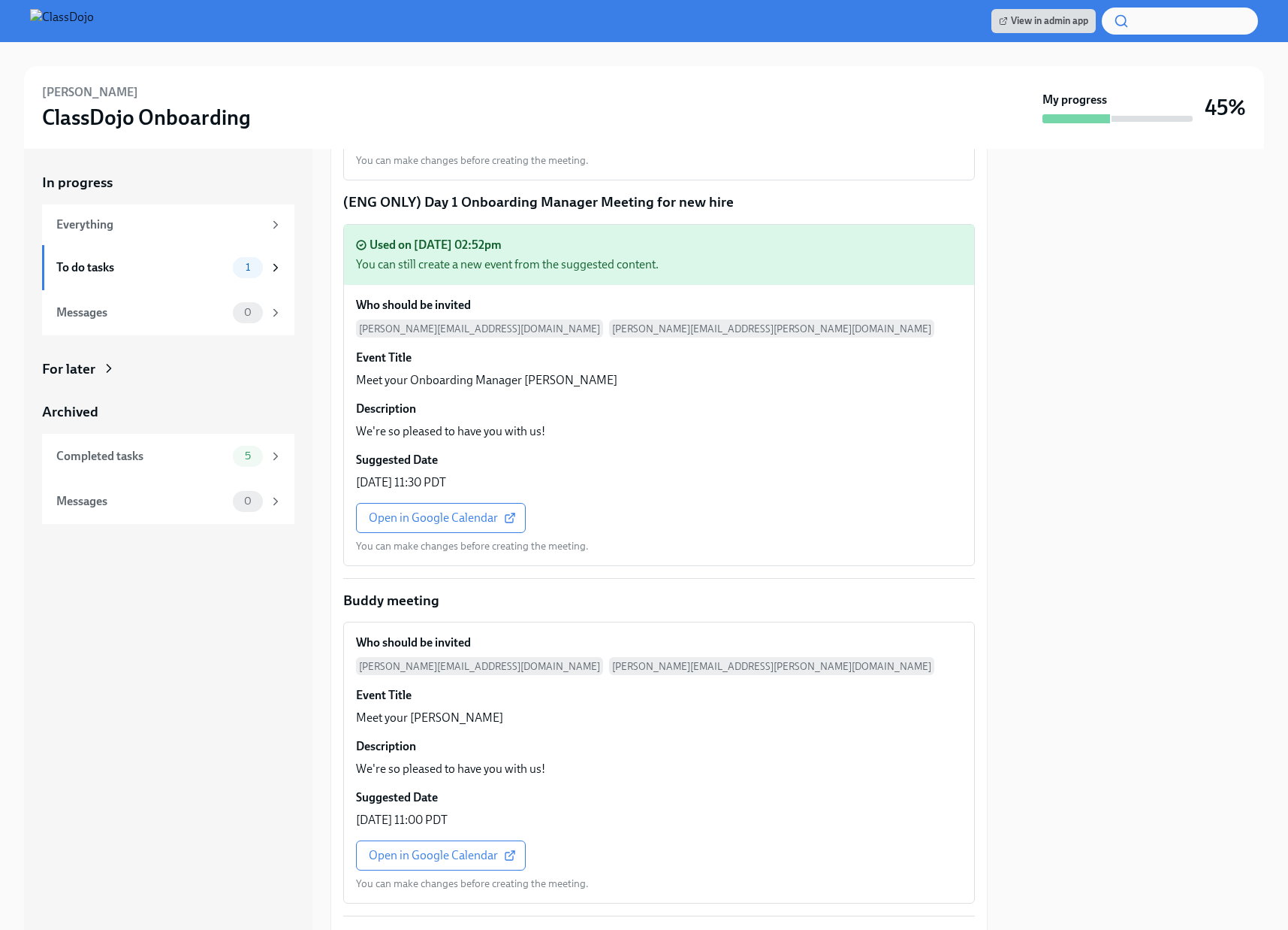
scroll to position [1682, 0]
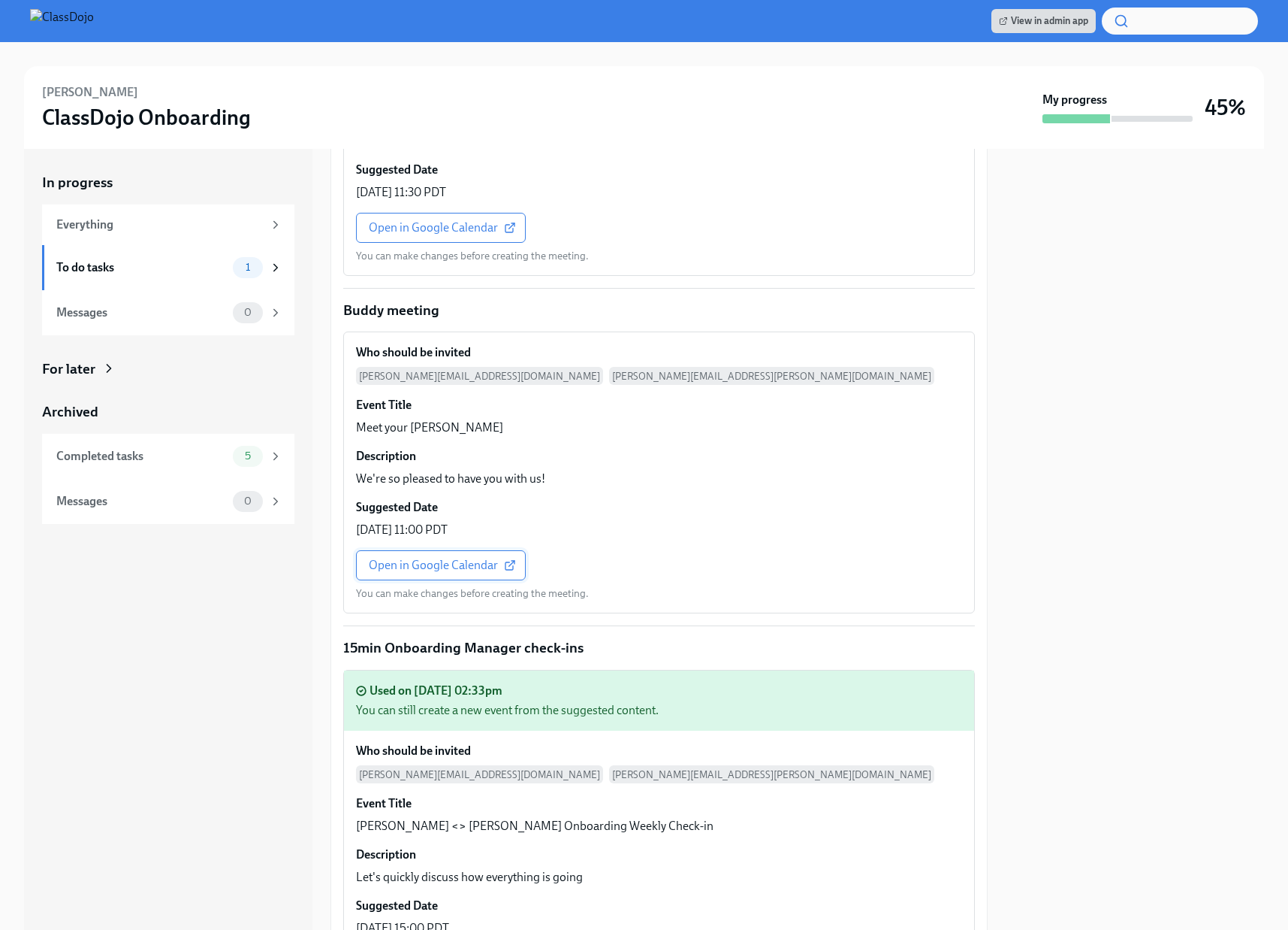
click at [406, 559] on span "Open in Google Calendar" at bounding box center [441, 565] width 144 height 15
